Goal: Find specific page/section: Find specific page/section

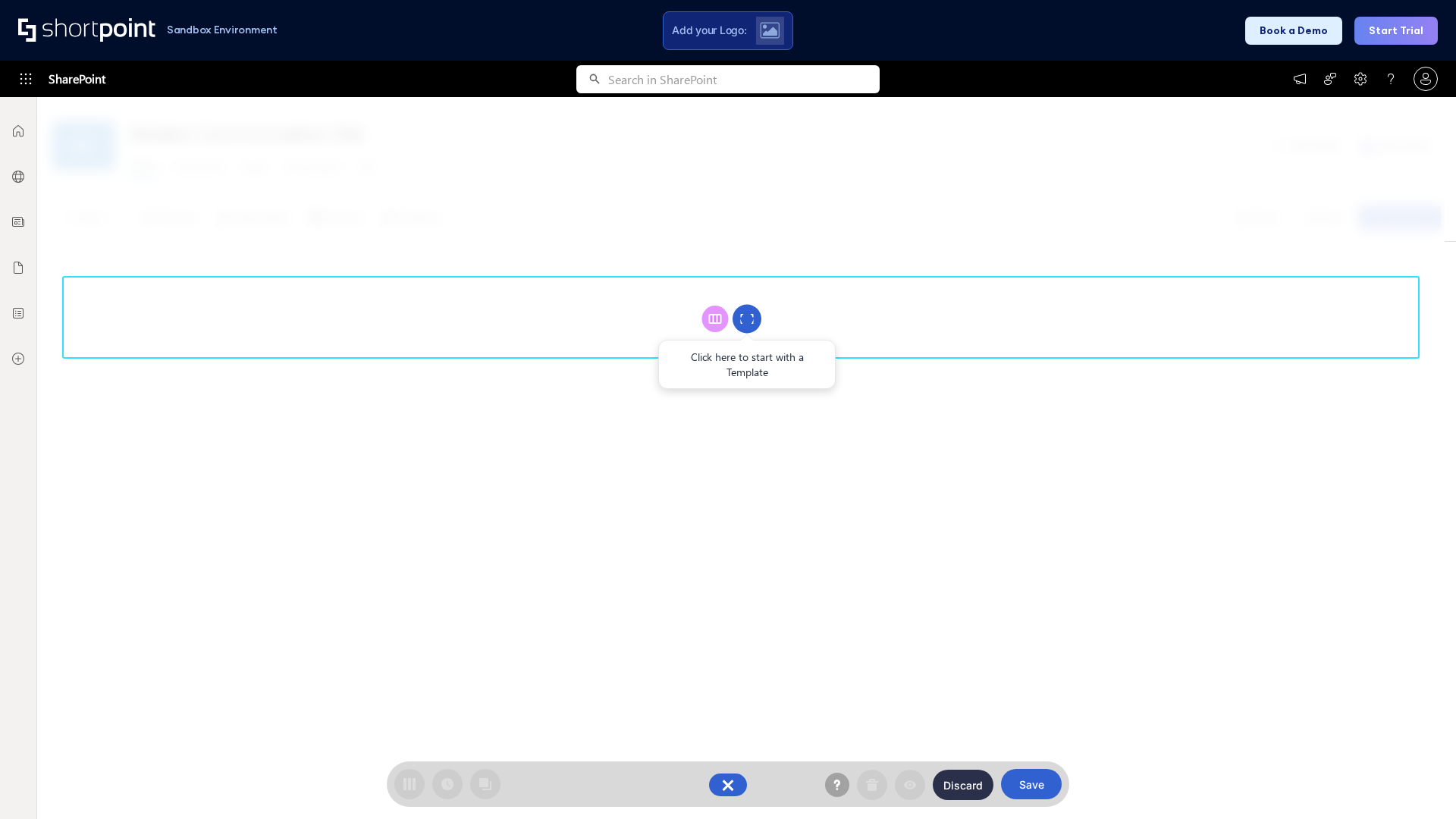
click at [747, 319] on circle at bounding box center [747, 319] width 29 height 29
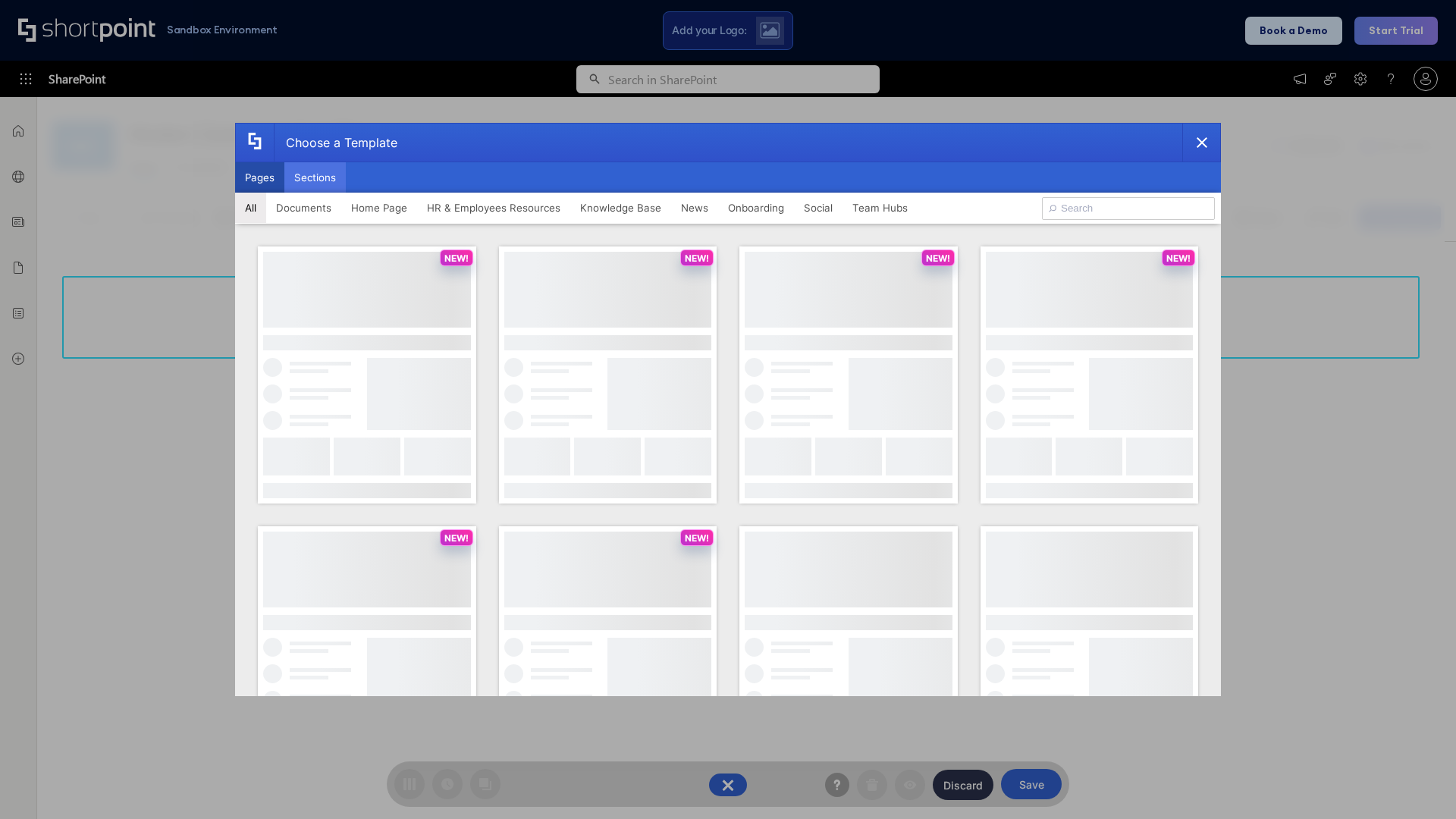
click at [315, 177] on button "Sections" at bounding box center [315, 177] width 61 height 30
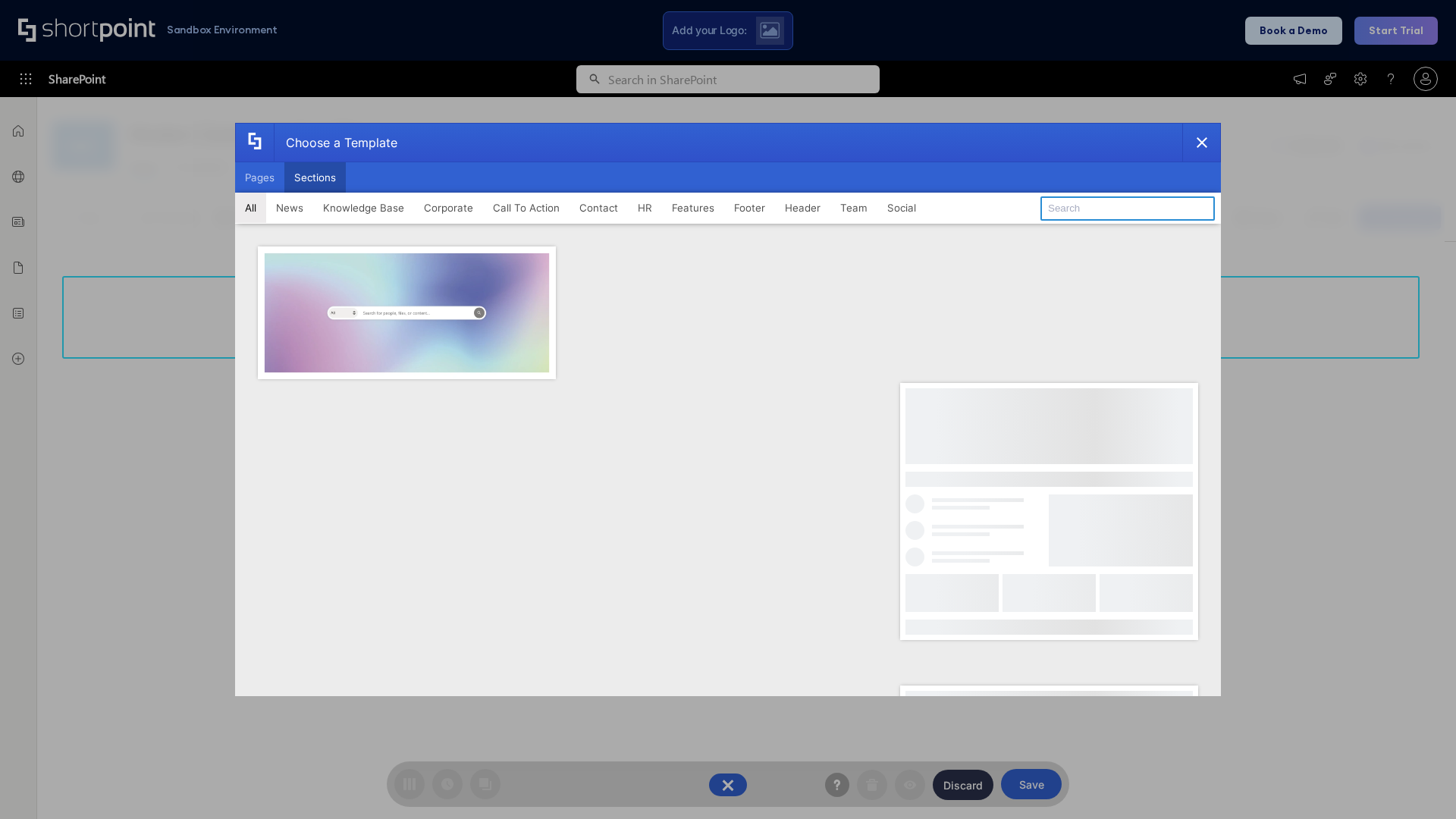
type input "Features Kit 1"
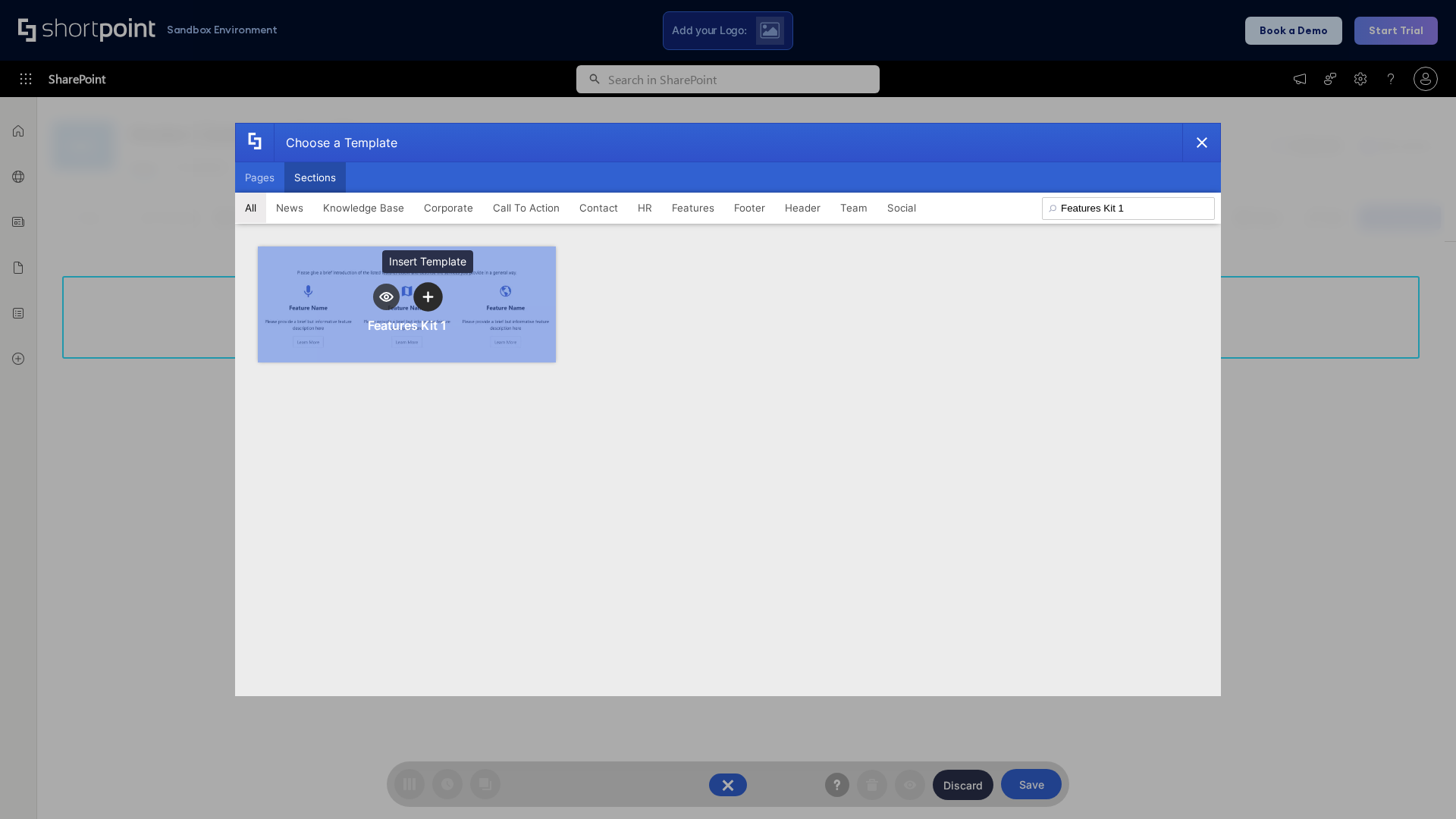
click at [428, 296] on icon "template selector" at bounding box center [428, 296] width 10 height 10
